Goal: Transaction & Acquisition: Subscribe to service/newsletter

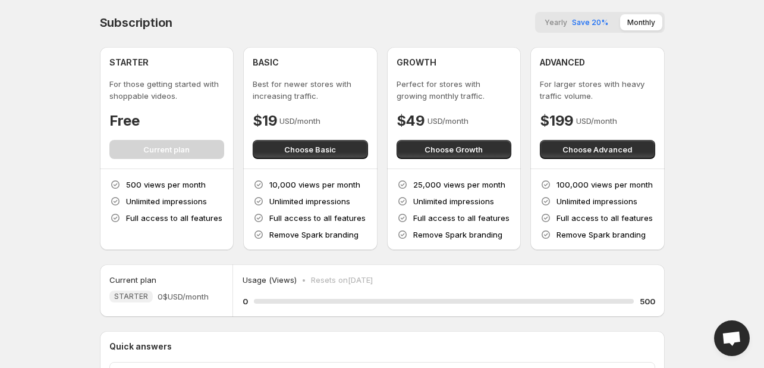
click at [578, 21] on span "Save 20%" at bounding box center [590, 22] width 36 height 9
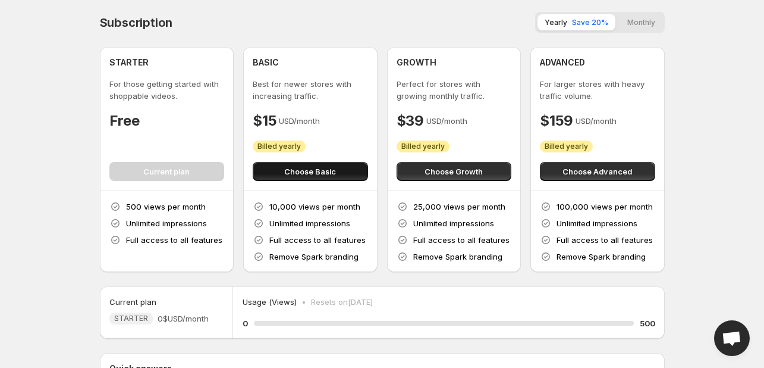
click at [291, 174] on span "Choose Basic" at bounding box center [310, 171] width 52 height 12
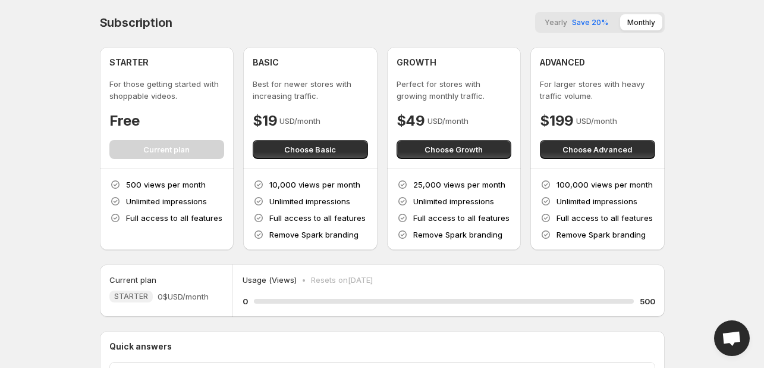
click at [563, 23] on span "Yearly" at bounding box center [556, 22] width 23 height 9
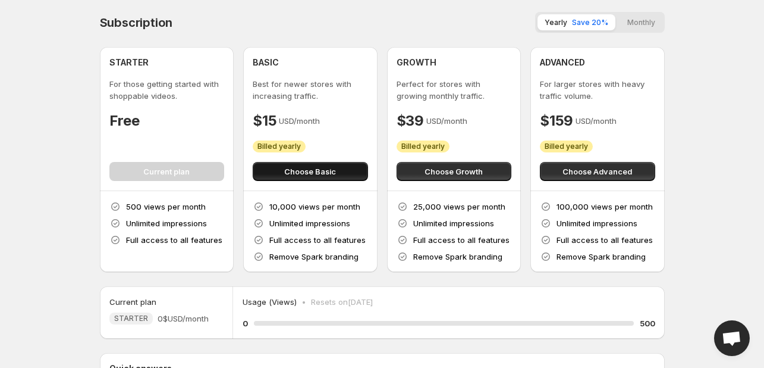
click at [285, 167] on span "Choose Basic" at bounding box center [310, 171] width 52 height 12
